Goal: Task Accomplishment & Management: Use online tool/utility

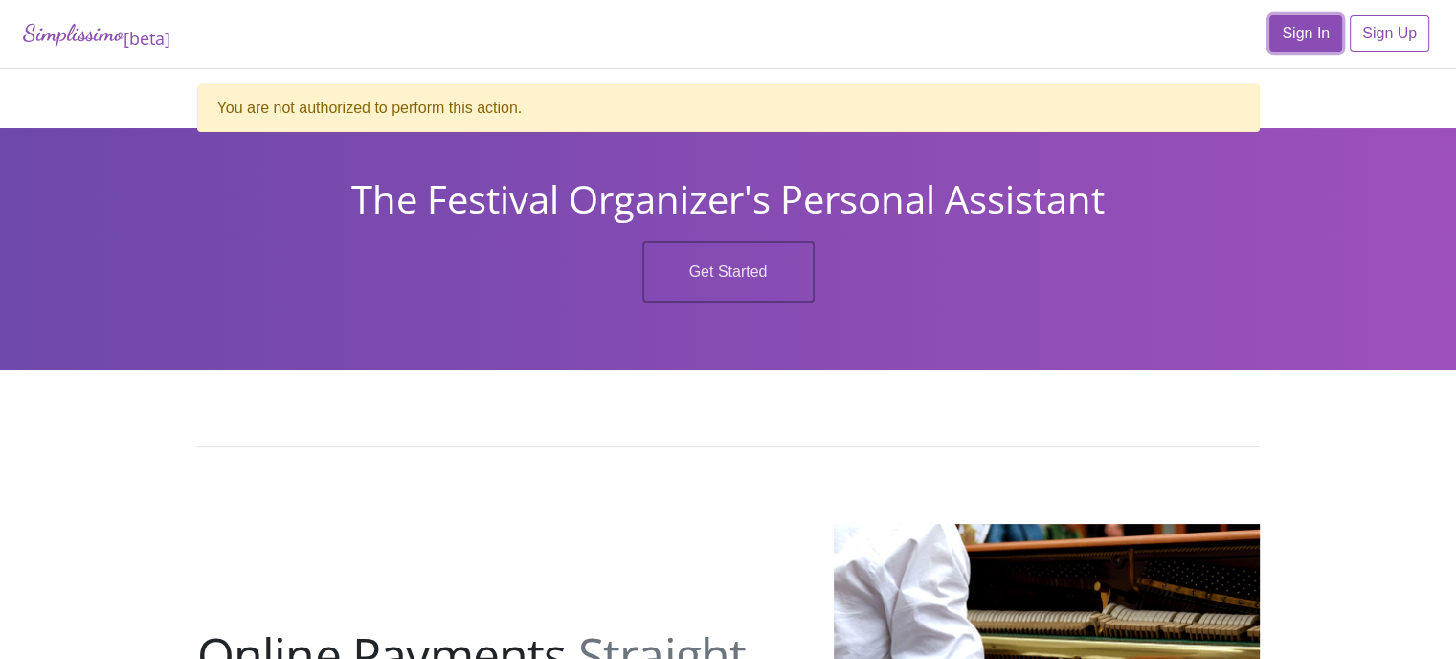
click at [1317, 34] on link "Sign In" at bounding box center [1306, 33] width 73 height 36
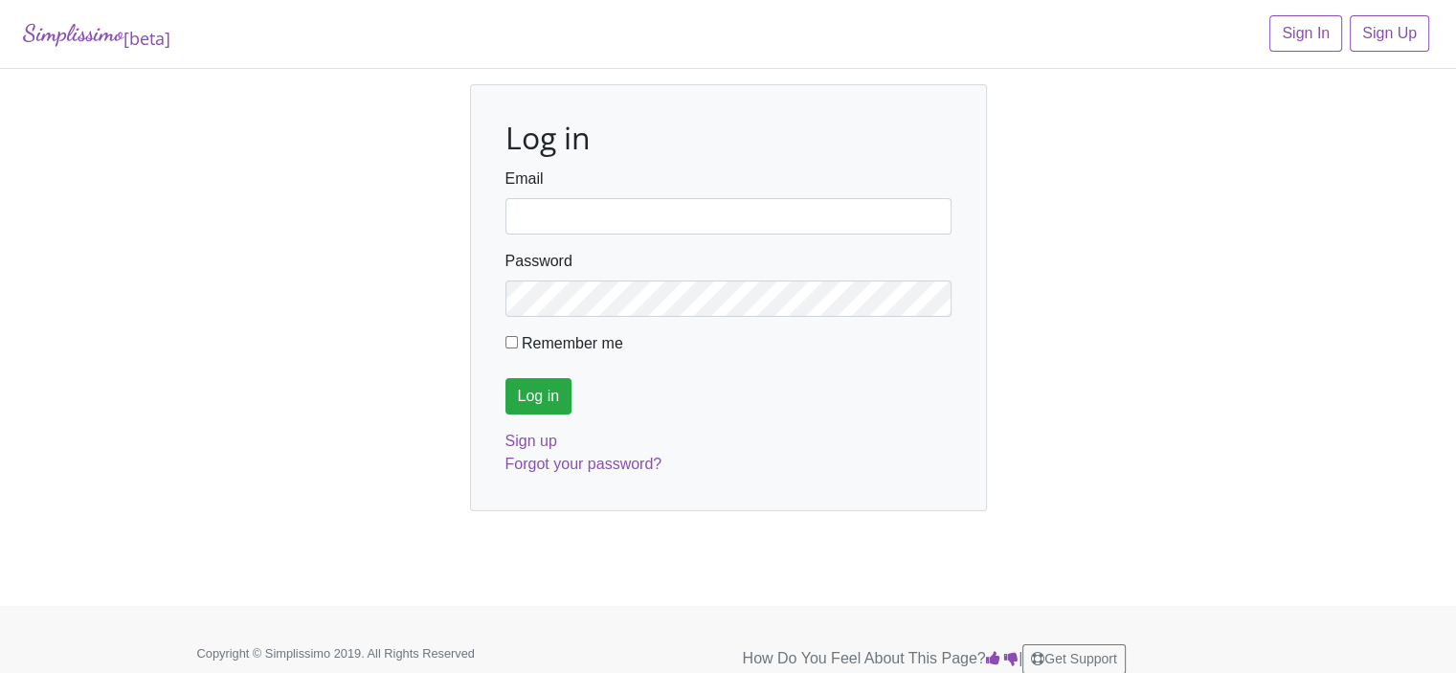
type input "[EMAIL_ADDRESS][DOMAIN_NAME]"
click at [528, 394] on input "Log in" at bounding box center [539, 396] width 67 height 36
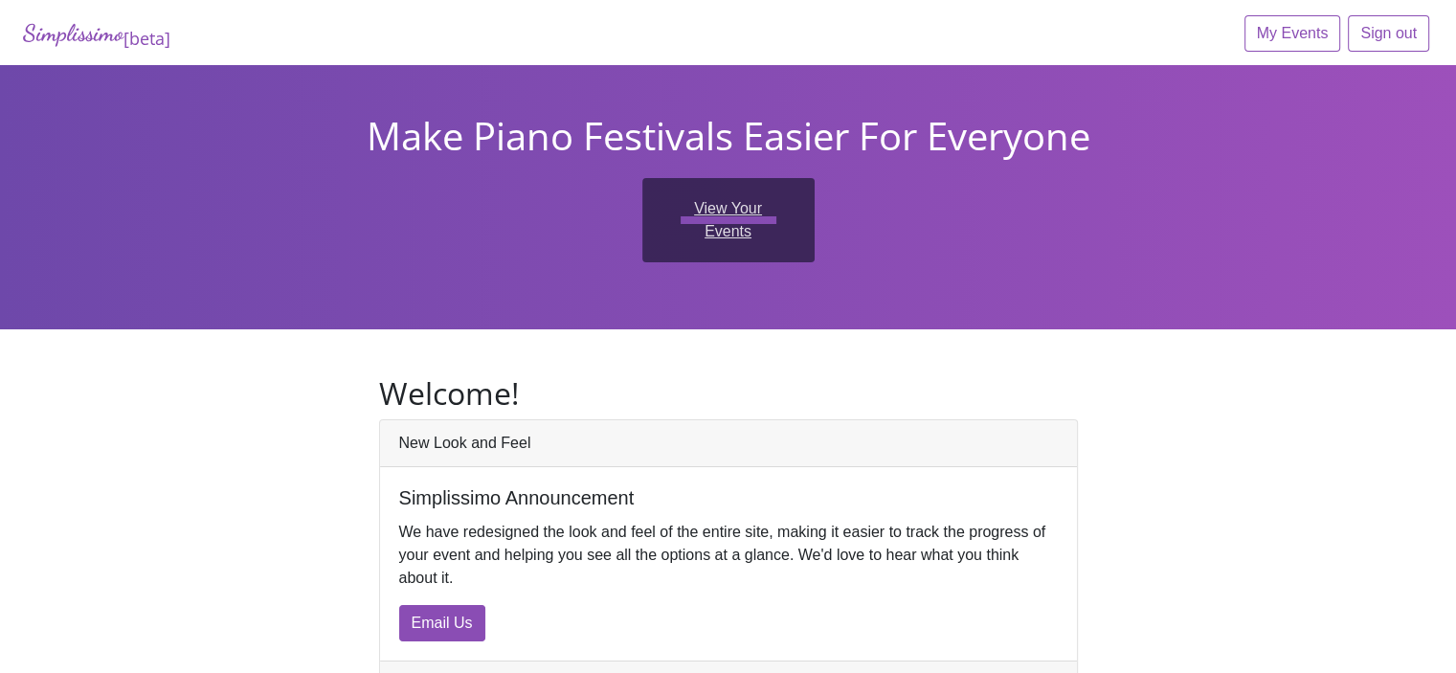
click at [700, 204] on link "View Your Events" at bounding box center [728, 220] width 172 height 84
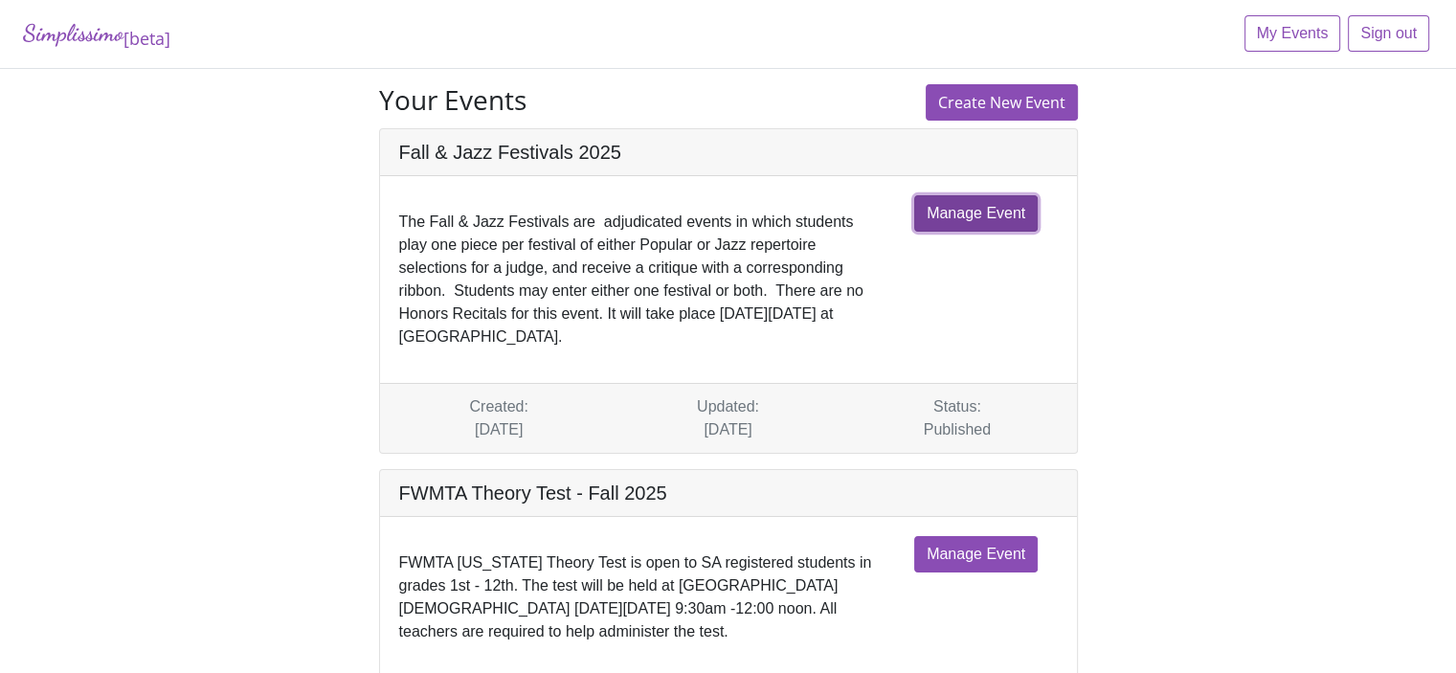
click at [1006, 214] on link "Manage Event" at bounding box center [976, 213] width 124 height 36
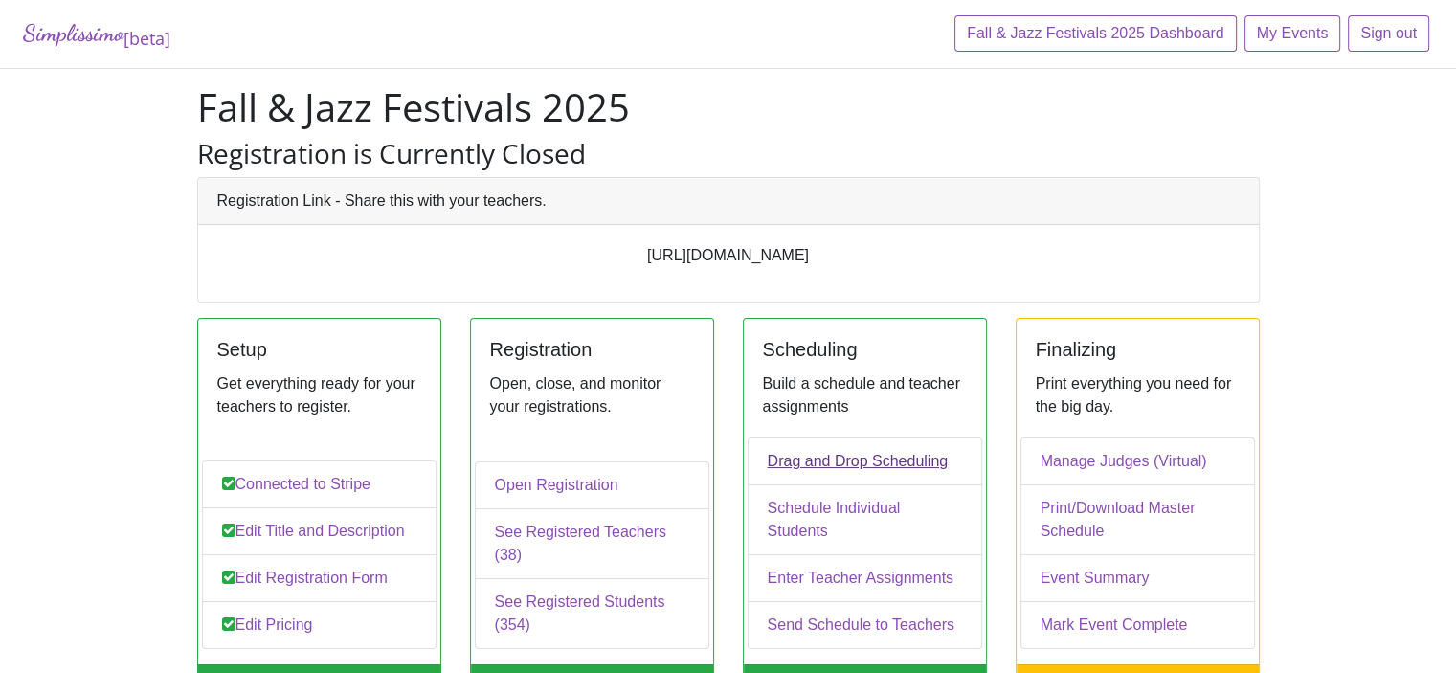
click at [816, 485] on link "Drag and Drop Scheduling" at bounding box center [865, 462] width 235 height 48
